Goal: Task Accomplishment & Management: Manage account settings

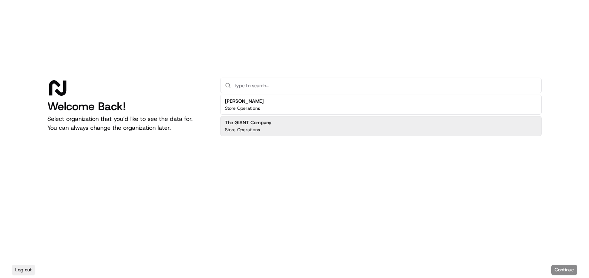
click at [271, 133] on div "The GIANT Company Store Operations" at bounding box center [380, 126] width 321 height 20
click at [573, 275] on div "Log out Continue" at bounding box center [294, 270] width 589 height 16
click at [573, 274] on button "Continue" at bounding box center [564, 270] width 26 height 10
